Goal: Check status: Check status

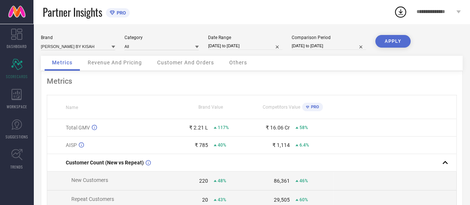
scroll to position [45, 0]
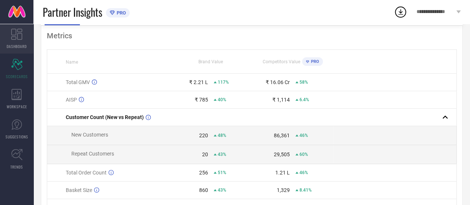
click at [13, 32] on icon at bounding box center [16, 34] width 11 height 11
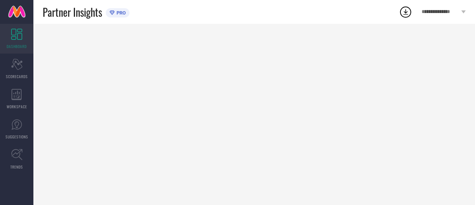
click at [20, 38] on icon at bounding box center [16, 34] width 11 height 11
click at [16, 39] on icon at bounding box center [16, 34] width 11 height 11
click at [15, 97] on icon at bounding box center [17, 94] width 10 height 11
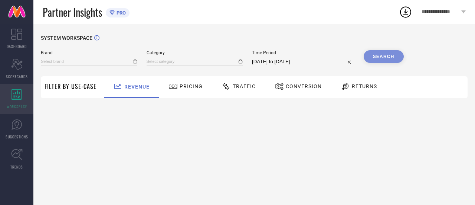
type input "[PERSON_NAME] BY KISAH"
type input "All"
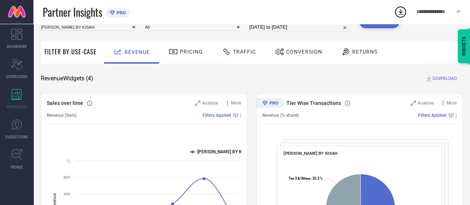
scroll to position [46, 0]
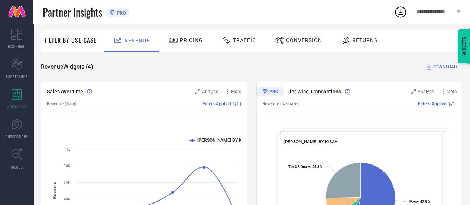
click at [231, 47] on div "Traffic" at bounding box center [238, 41] width 53 height 22
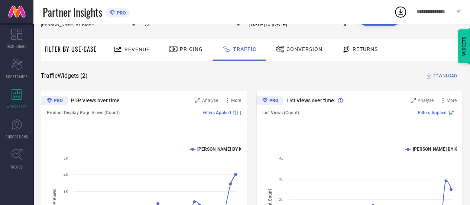
scroll to position [38, 0]
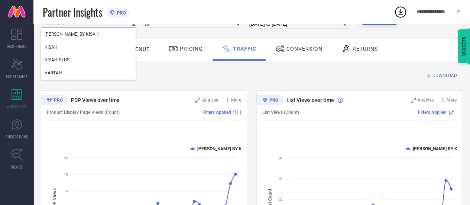
click at [89, 25] on input at bounding box center [88, 24] width 95 height 8
click at [53, 50] on span "KISAH" at bounding box center [51, 47] width 13 height 5
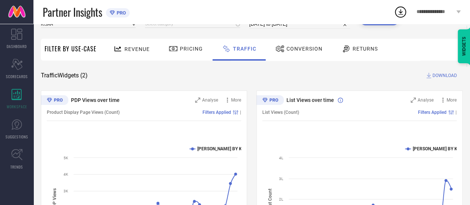
scroll to position [0, 0]
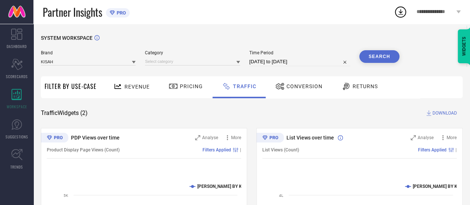
click at [386, 49] on div "SYSTEM WORKSPACE" at bounding box center [252, 42] width 422 height 15
click at [383, 56] on button "Search" at bounding box center [379, 56] width 40 height 13
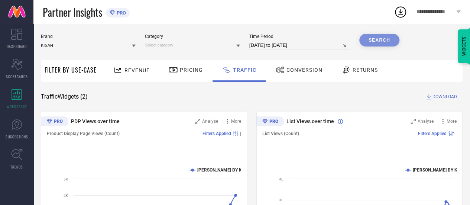
scroll to position [16, 0]
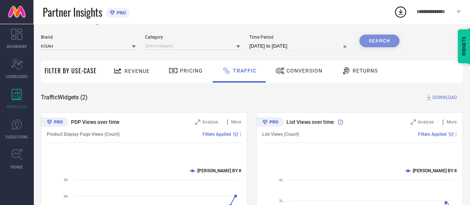
click at [385, 40] on div "Search" at bounding box center [379, 41] width 40 height 13
click at [374, 41] on div "Search" at bounding box center [379, 41] width 40 height 13
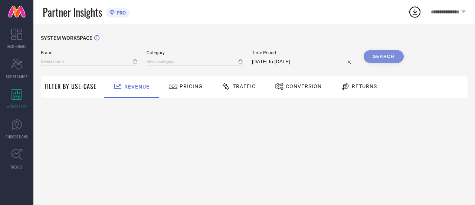
type input "[PERSON_NAME] BY KISAH"
type input "All"
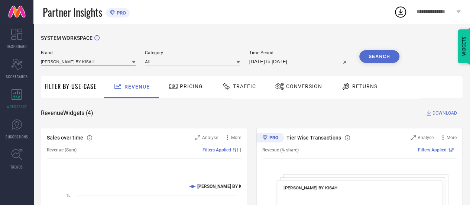
click at [124, 61] on input at bounding box center [88, 62] width 95 height 8
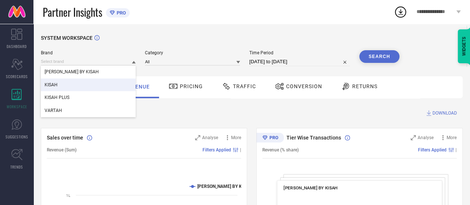
click at [59, 86] on div "KISAH" at bounding box center [88, 84] width 95 height 13
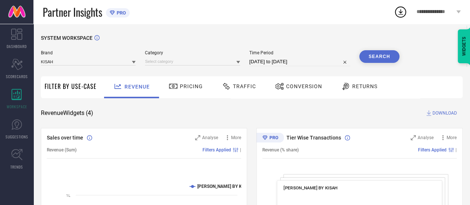
click at [374, 63] on div "Search" at bounding box center [379, 58] width 40 height 16
click at [377, 57] on button "Search" at bounding box center [379, 56] width 40 height 13
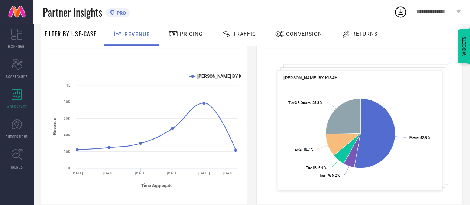
scroll to position [28, 0]
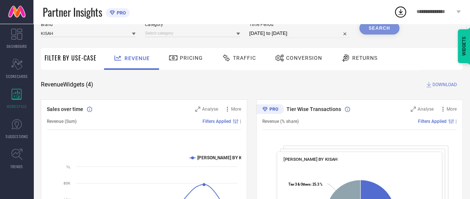
click at [322, 33] on input "[DATE] to [DATE]" at bounding box center [299, 33] width 101 height 9
select select "7"
select select "2025"
select select "8"
select select "2025"
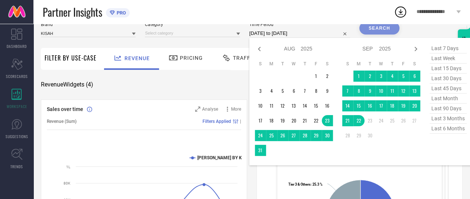
click at [438, 81] on span "last 30 days" at bounding box center [447, 79] width 37 height 10
type input "24-08-2025 to 22-09-2025"
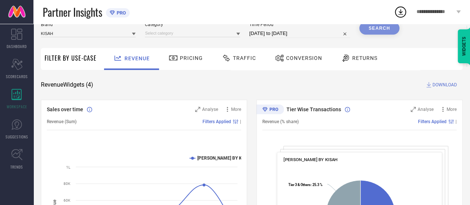
click at [384, 32] on div "Search" at bounding box center [379, 28] width 40 height 13
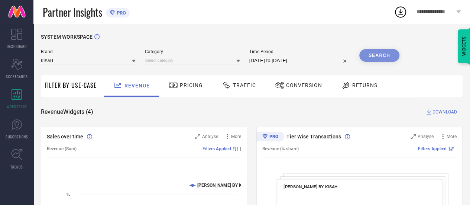
scroll to position [1, 0]
click at [386, 57] on div "Search" at bounding box center [379, 55] width 40 height 13
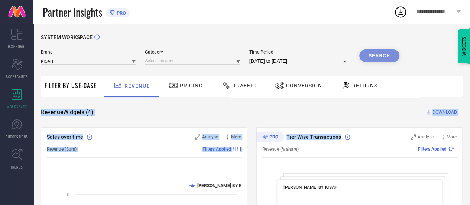
drag, startPoint x: 377, startPoint y: 96, endPoint x: 378, endPoint y: 120, distance: 24.2
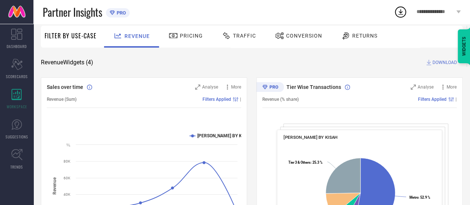
scroll to position [0, 0]
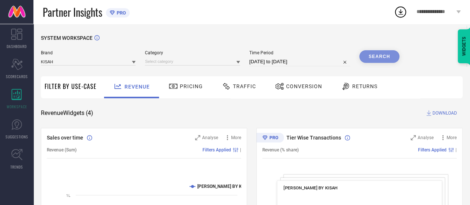
click at [380, 54] on div "Search" at bounding box center [379, 56] width 40 height 13
click at [381, 53] on div "Search" at bounding box center [379, 56] width 40 height 13
click at [128, 62] on input at bounding box center [88, 62] width 95 height 8
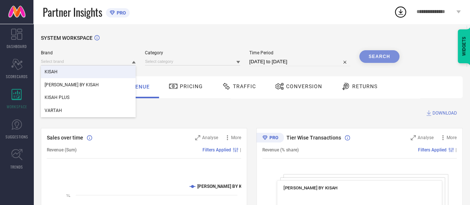
click at [62, 71] on div "KISAH" at bounding box center [88, 71] width 95 height 13
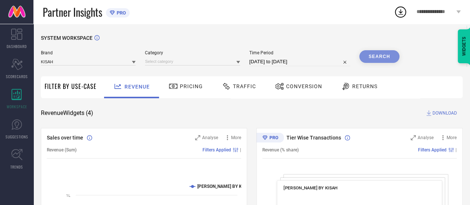
click at [370, 55] on div "Search" at bounding box center [379, 56] width 40 height 13
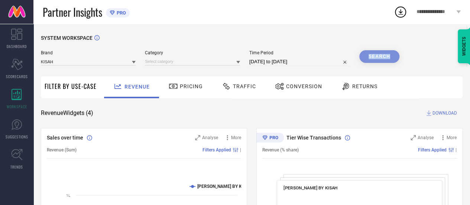
click at [386, 56] on div "Search" at bounding box center [379, 56] width 40 height 13
click at [384, 64] on div "Search" at bounding box center [379, 58] width 40 height 16
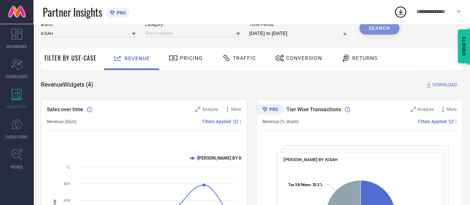
scroll to position [24, 0]
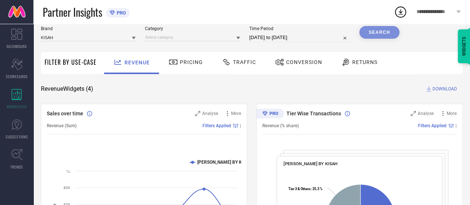
click at [238, 66] on div "Traffic" at bounding box center [239, 62] width 38 height 13
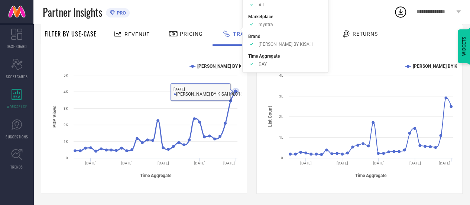
scroll to position [0, 0]
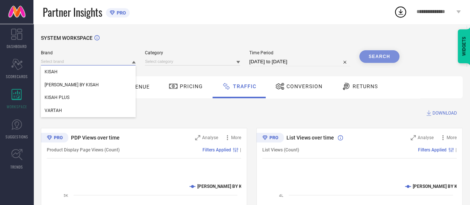
click at [61, 63] on input at bounding box center [88, 62] width 95 height 8
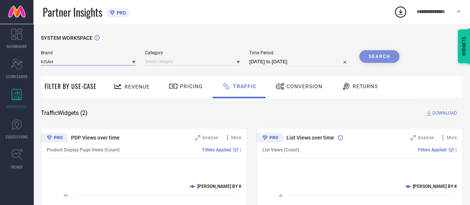
click at [57, 61] on input at bounding box center [88, 62] width 95 height 8
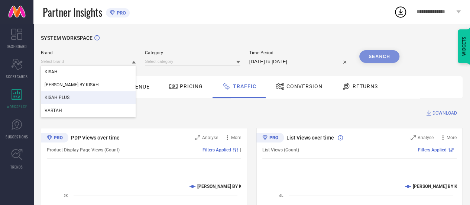
click at [62, 99] on span "KISAH PLUS" at bounding box center [57, 97] width 25 height 5
click at [83, 61] on input at bounding box center [88, 62] width 95 height 8
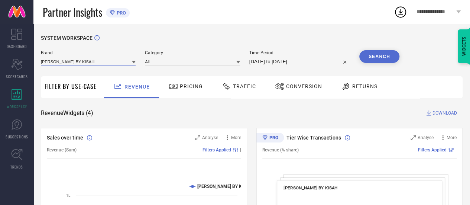
click at [118, 61] on input at bounding box center [88, 62] width 95 height 8
click at [134, 63] on icon at bounding box center [134, 62] width 4 height 3
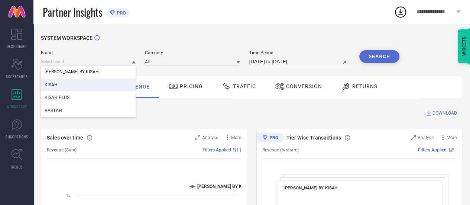
click at [89, 84] on div "KISAH" at bounding box center [88, 84] width 95 height 13
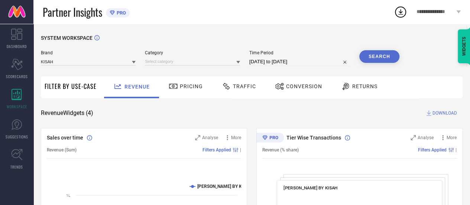
click at [373, 56] on button "Search" at bounding box center [379, 56] width 40 height 13
click at [375, 57] on div "Search" at bounding box center [379, 56] width 40 height 13
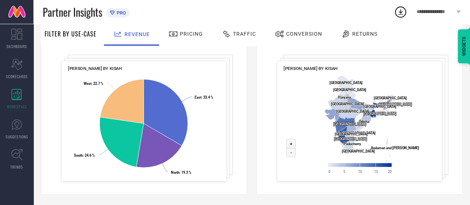
scroll to position [315, 0]
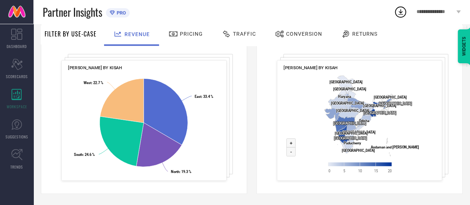
click at [238, 35] on span "Traffic" at bounding box center [244, 34] width 23 height 6
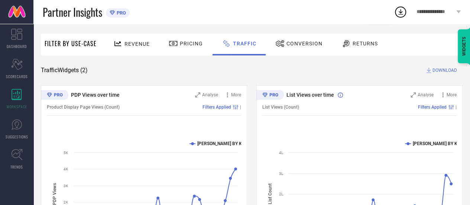
scroll to position [42, 0]
click at [304, 43] on span "Conversion" at bounding box center [304, 44] width 36 height 6
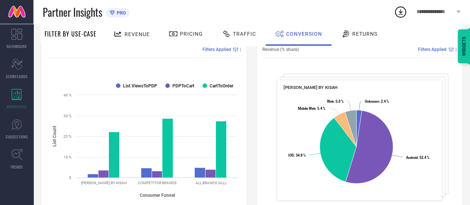
scroll to position [84, 0]
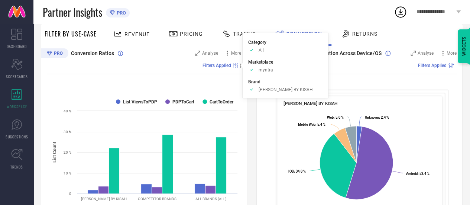
click at [205, 66] on span "Filters Applied" at bounding box center [216, 65] width 29 height 5
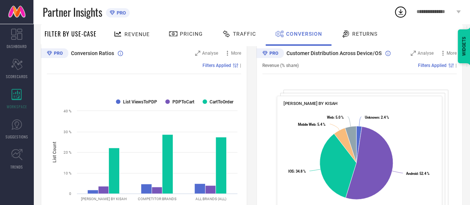
click at [205, 66] on span "Filters Applied" at bounding box center [216, 65] width 29 height 5
click at [234, 64] on circle at bounding box center [233, 64] width 1 height 1
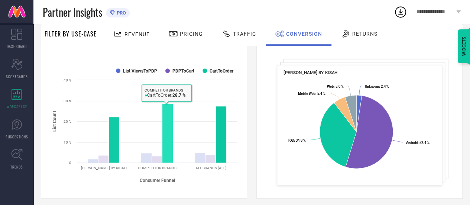
scroll to position [3, 0]
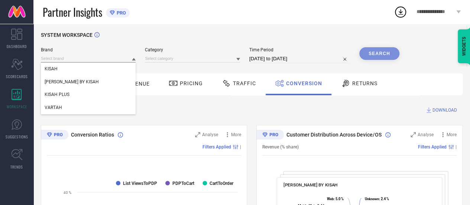
click at [77, 58] on input at bounding box center [88, 59] width 95 height 8
click at [373, 52] on div "Search" at bounding box center [379, 53] width 40 height 13
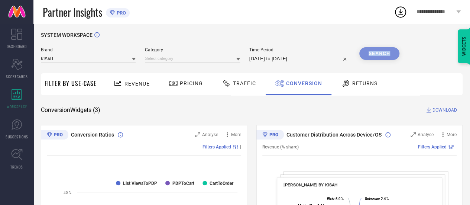
click at [373, 52] on div "Search" at bounding box center [379, 53] width 40 height 13
select select "7"
select select "2025"
select select "8"
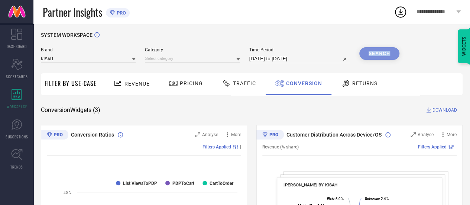
select select "2025"
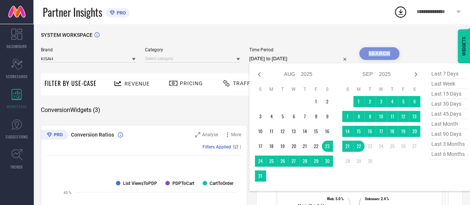
click at [329, 61] on input "[DATE] to [DATE]" at bounding box center [299, 58] width 101 height 9
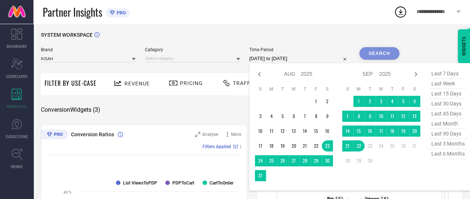
click at [439, 84] on span "last week" at bounding box center [447, 84] width 37 height 10
type input "14-09-2025 to 20-09-2025"
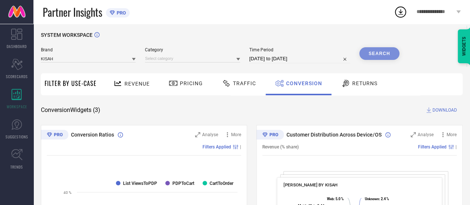
click at [368, 56] on div "Search" at bounding box center [379, 53] width 40 height 13
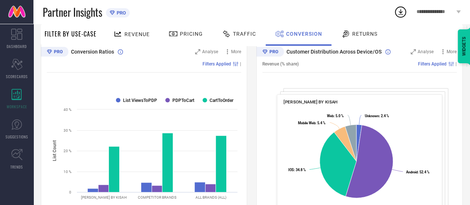
scroll to position [0, 0]
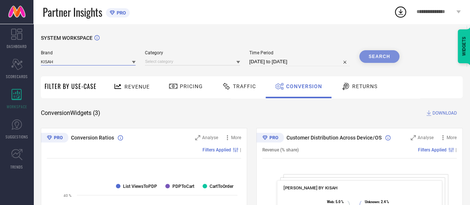
click at [88, 63] on input at bounding box center [88, 62] width 95 height 8
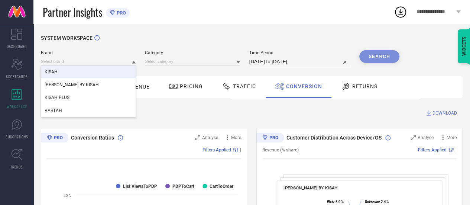
click at [65, 71] on div "KISAH" at bounding box center [88, 71] width 95 height 13
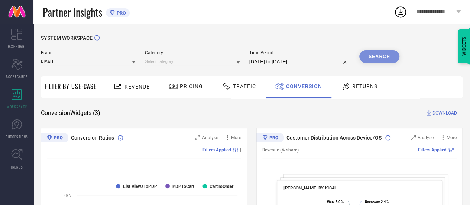
click at [386, 60] on div "Search" at bounding box center [379, 56] width 40 height 13
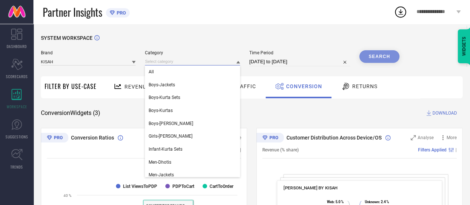
click at [178, 62] on input at bounding box center [192, 62] width 95 height 8
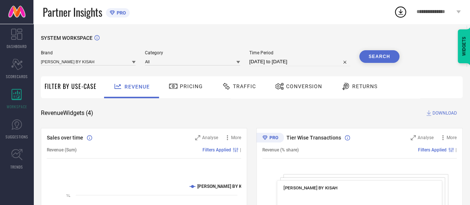
click at [244, 87] on span "Traffic" at bounding box center [244, 86] width 23 height 6
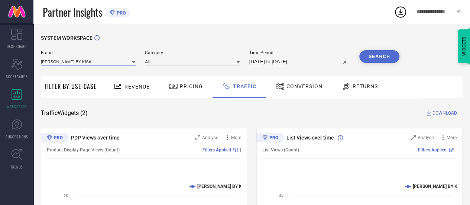
click at [74, 61] on input at bounding box center [88, 62] width 95 height 8
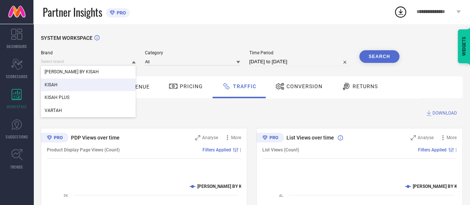
click at [62, 87] on div "KISAH" at bounding box center [88, 84] width 95 height 13
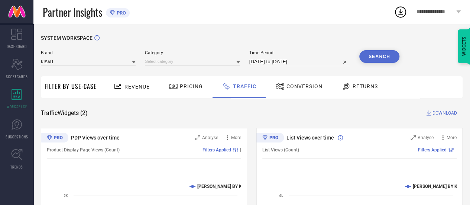
click at [413, 79] on div "Revenue Pricing Traffic Conversion Returns" at bounding box center [281, 87] width 362 height 22
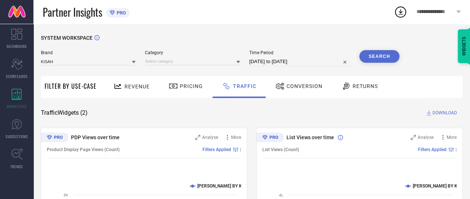
click at [320, 63] on input "[DATE] to [DATE]" at bounding box center [299, 61] width 101 height 9
select select "7"
select select "2025"
select select "8"
select select "2025"
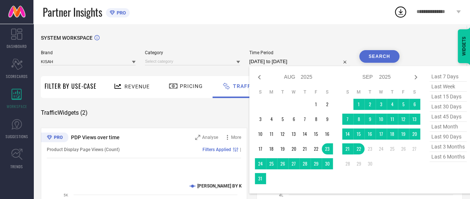
click at [448, 105] on span "last 30 days" at bounding box center [447, 107] width 37 height 10
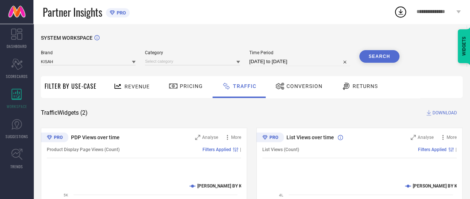
type input "[DATE] to [DATE]"
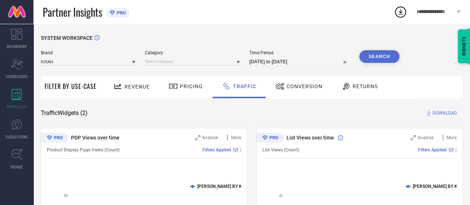
click at [375, 55] on button "Search" at bounding box center [379, 56] width 40 height 13
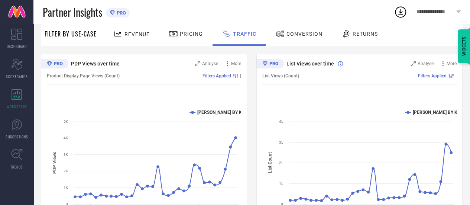
scroll to position [74, 0]
